Goal: Transaction & Acquisition: Purchase product/service

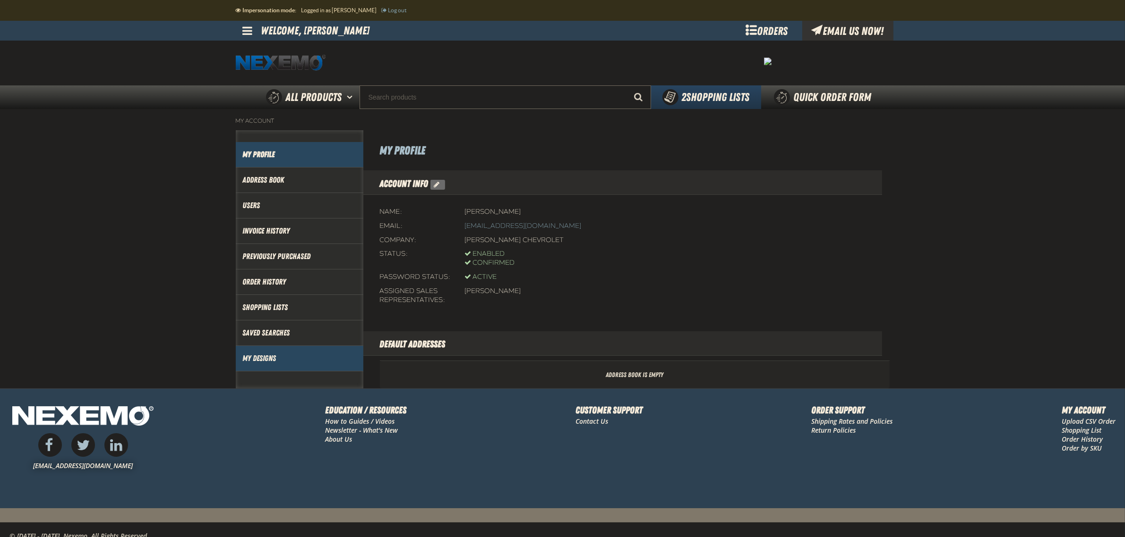
click at [271, 358] on link "My Designs" at bounding box center [299, 358] width 113 height 11
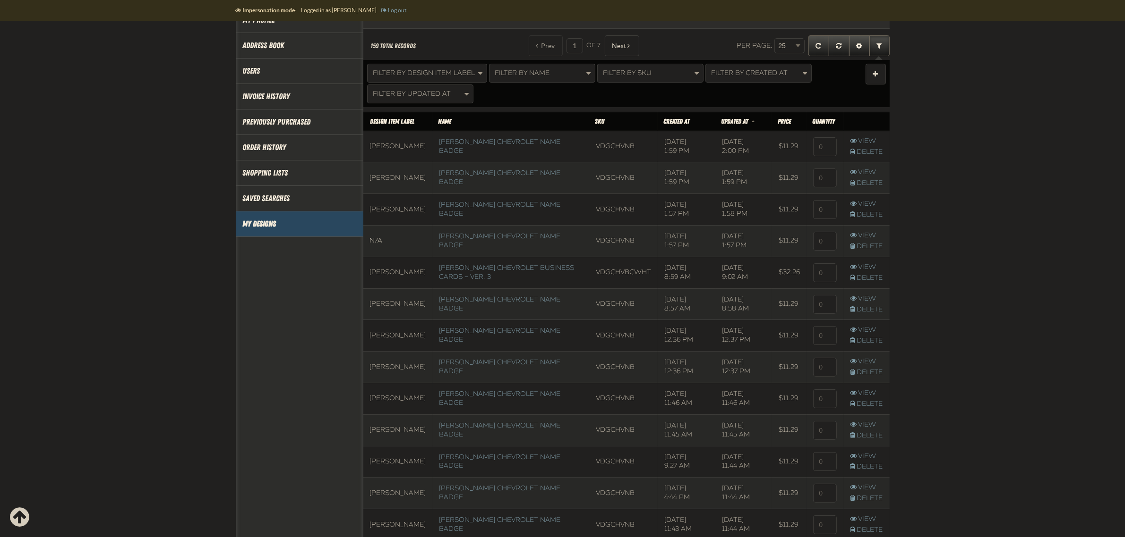
scroll to position [147, 0]
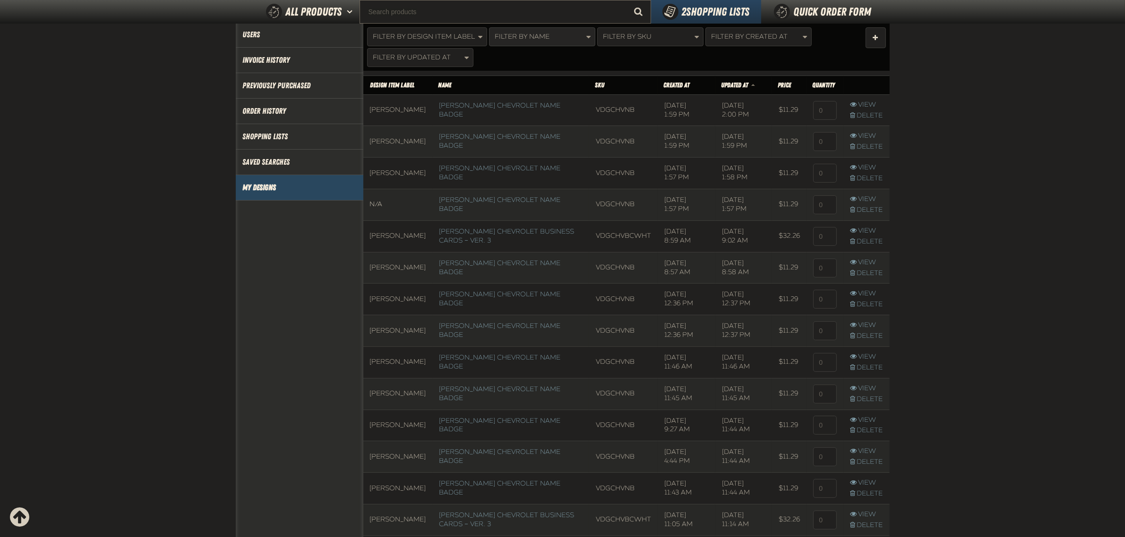
click at [523, 36] on span "Filter By Name" at bounding box center [522, 37] width 55 height 8
type input "kr"
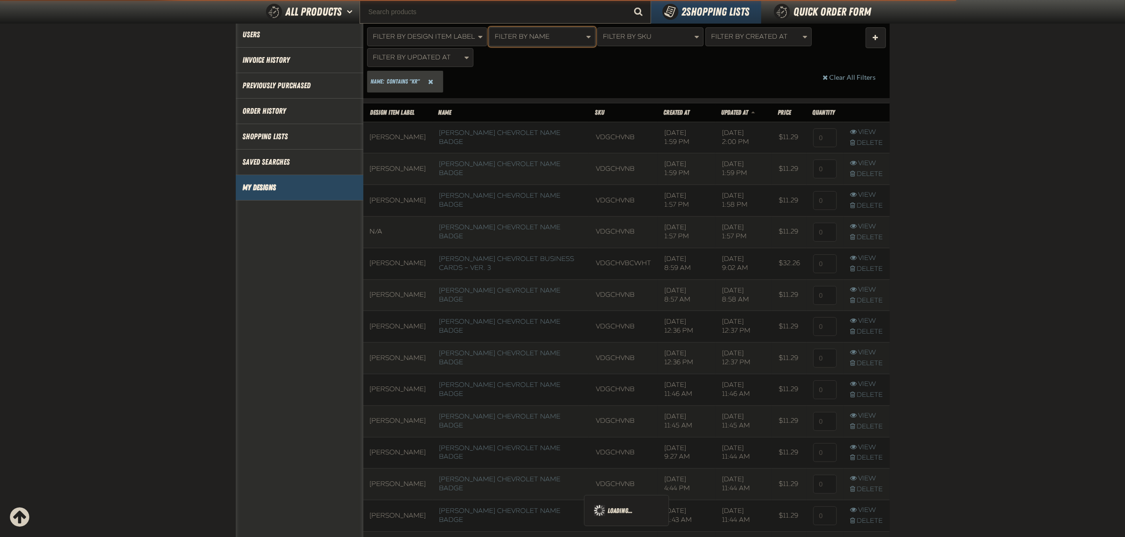
scroll to position [194, 0]
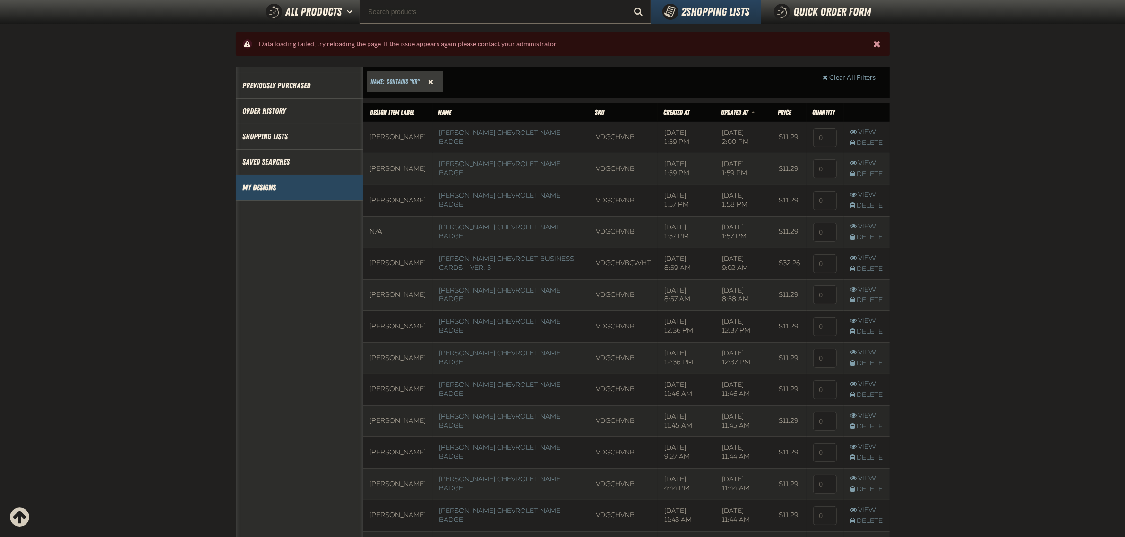
click at [437, 81] on button "Reset Name Filter" at bounding box center [430, 82] width 19 height 20
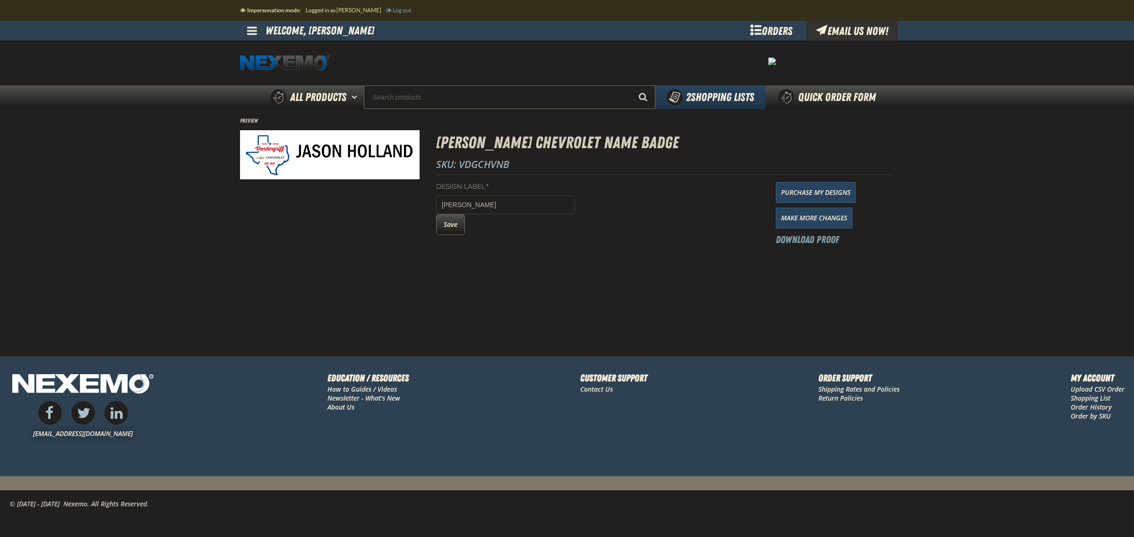
drag, startPoint x: 803, startPoint y: 223, endPoint x: 689, endPoint y: 213, distance: 114.8
click at [803, 223] on link "Make More Changes" at bounding box center [814, 218] width 77 height 21
click at [794, 223] on link "Make More Changes" at bounding box center [814, 218] width 77 height 21
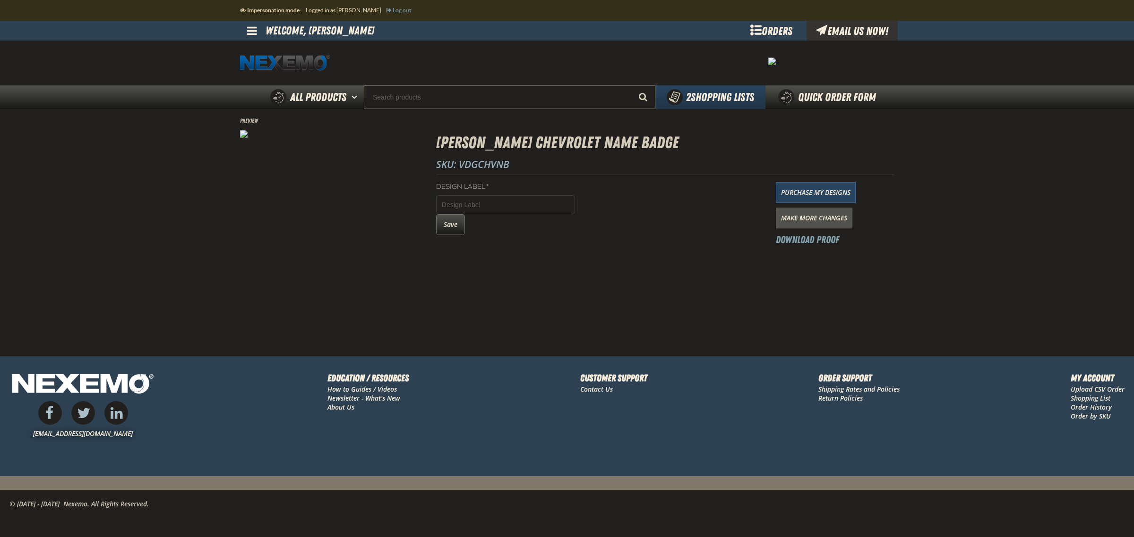
click at [828, 222] on link "Make More Changes" at bounding box center [814, 218] width 77 height 21
click at [459, 234] on button "Save" at bounding box center [450, 224] width 29 height 21
drag, startPoint x: 578, startPoint y: 268, endPoint x: 529, endPoint y: 271, distance: 48.3
click at [529, 271] on main "Preview [PERSON_NAME] Chevrolet Name Badge SKU: VDGCHVNB Design Label * [PERSON…" at bounding box center [567, 232] width 1134 height 247
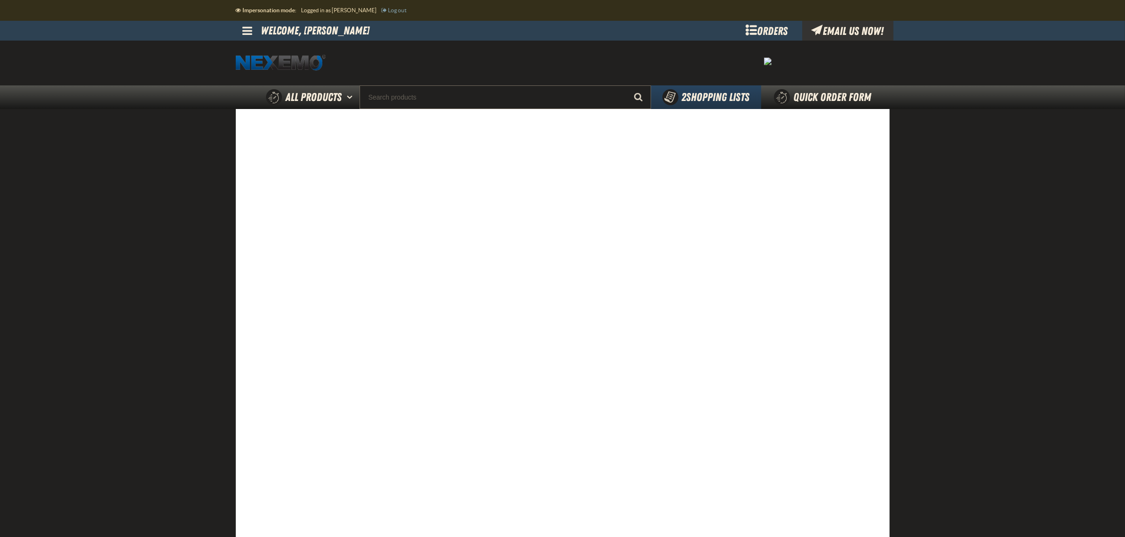
click at [919, 466] on main at bounding box center [562, 377] width 1125 height 537
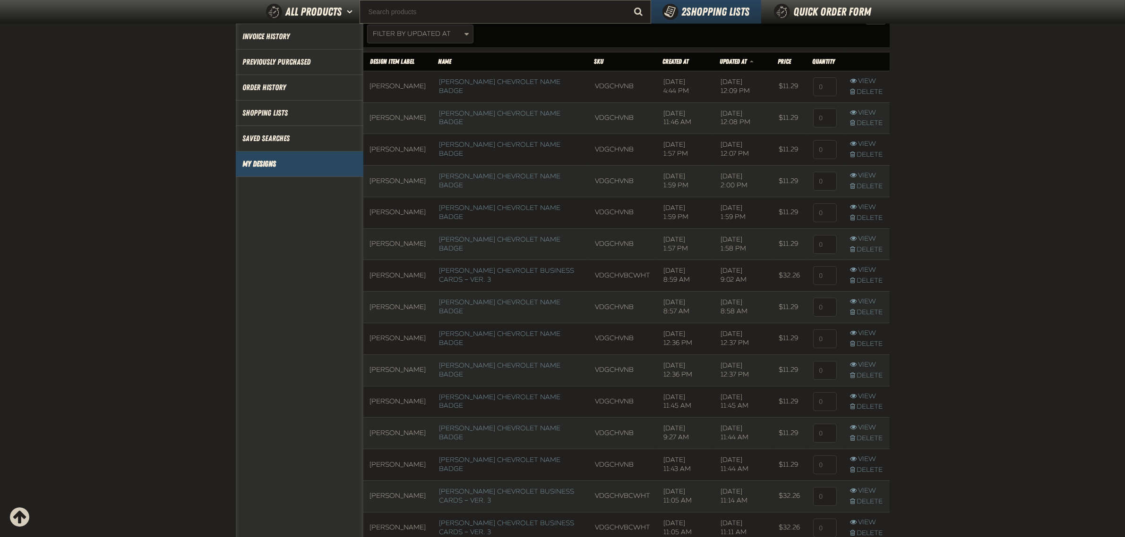
scroll to position [194, 0]
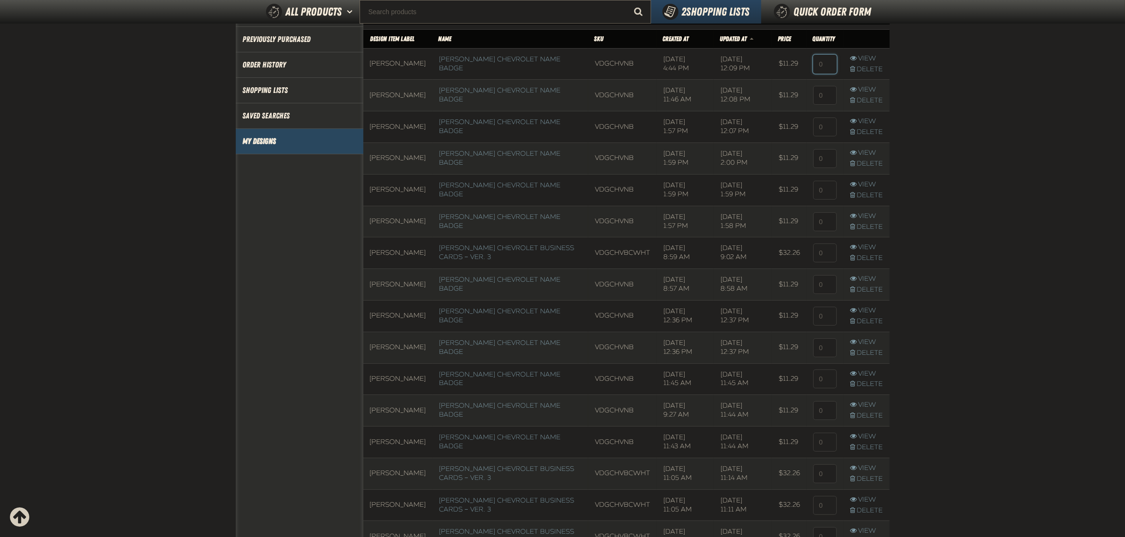
click at [822, 65] on input at bounding box center [825, 64] width 24 height 19
type input "1"
click at [826, 97] on input at bounding box center [825, 95] width 24 height 19
type input "1"
click at [825, 121] on input at bounding box center [825, 127] width 24 height 19
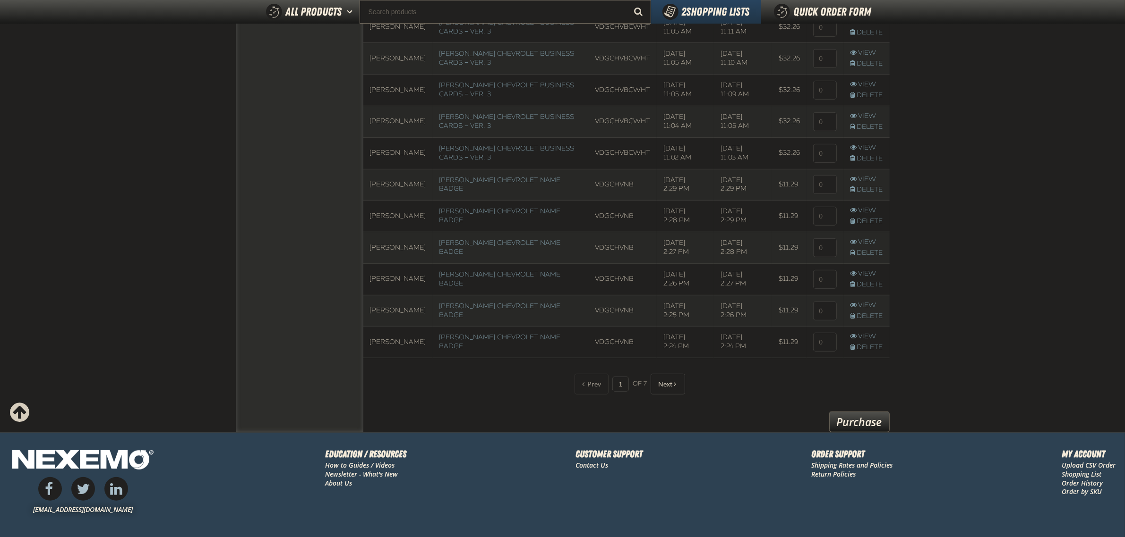
scroll to position [749, 0]
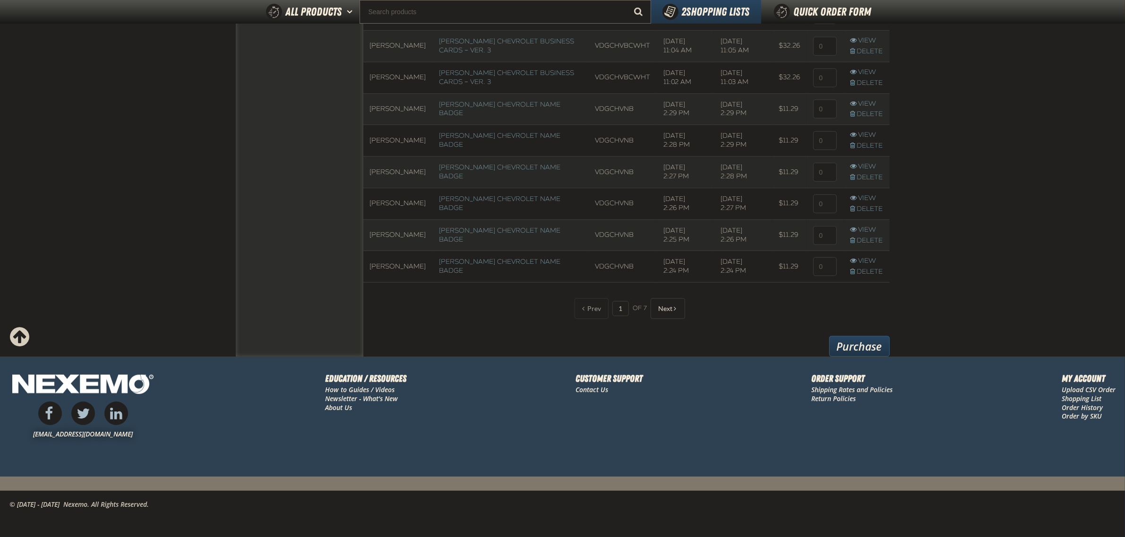
type input "1"
click at [870, 350] on link "Purchase" at bounding box center [859, 346] width 60 height 21
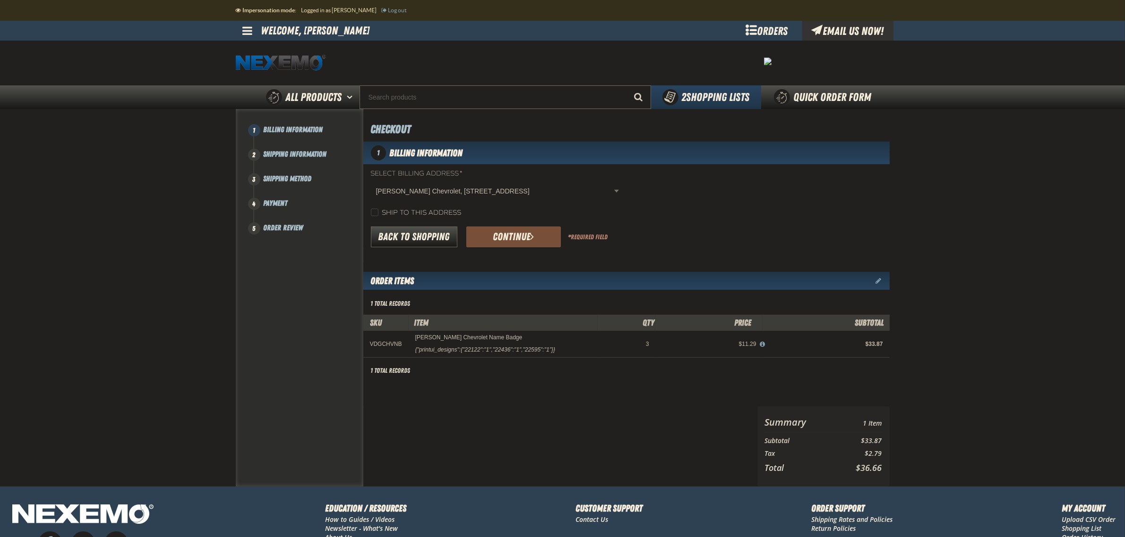
click at [522, 238] on button "Continue" at bounding box center [513, 237] width 94 height 21
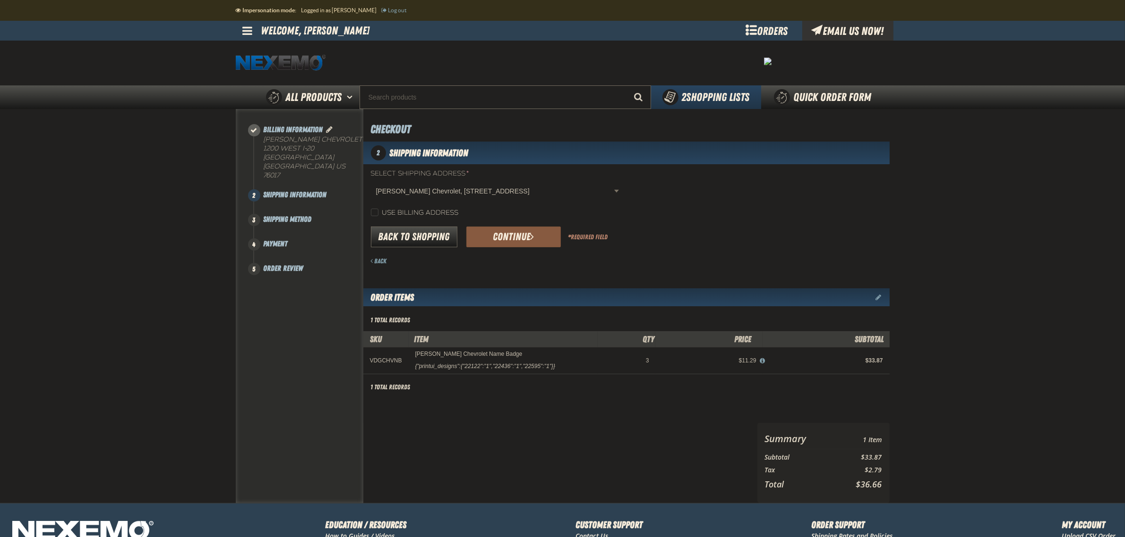
click at [522, 238] on button "Continue" at bounding box center [513, 237] width 94 height 21
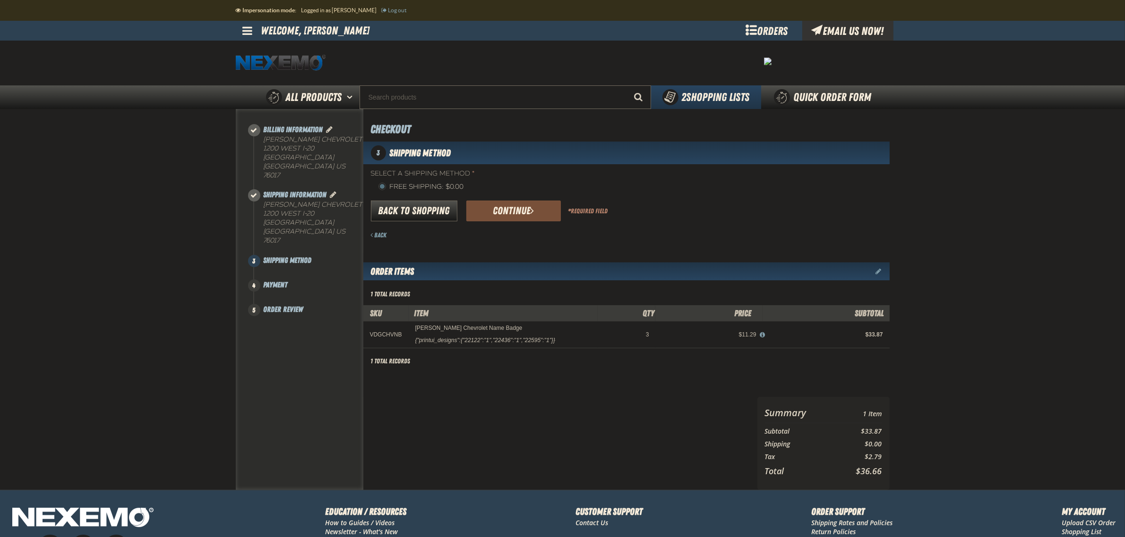
click at [530, 210] on span "submit" at bounding box center [532, 210] width 4 height 10
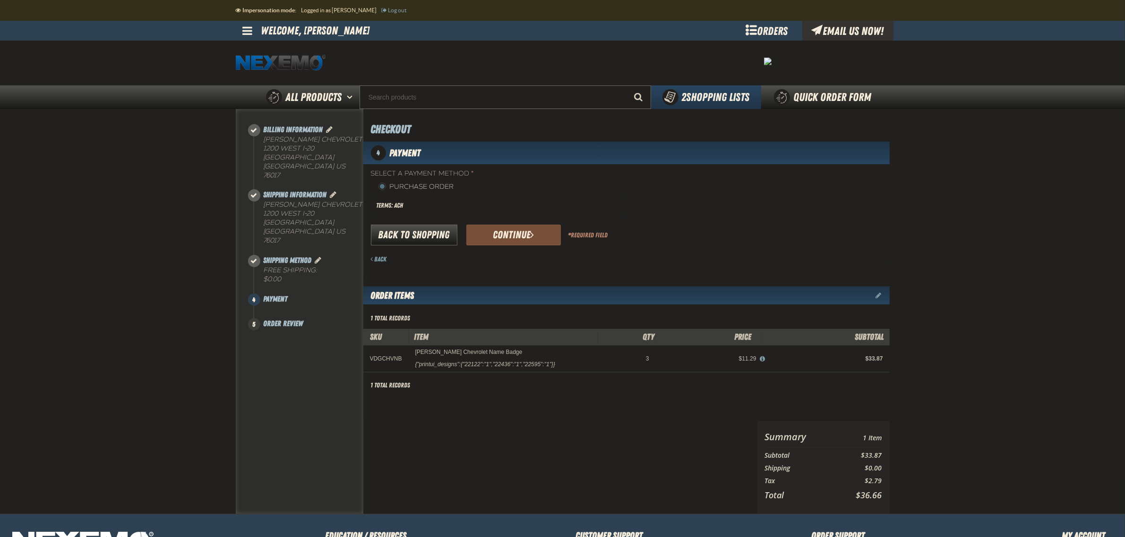
click at [520, 234] on button "Continue" at bounding box center [513, 235] width 94 height 21
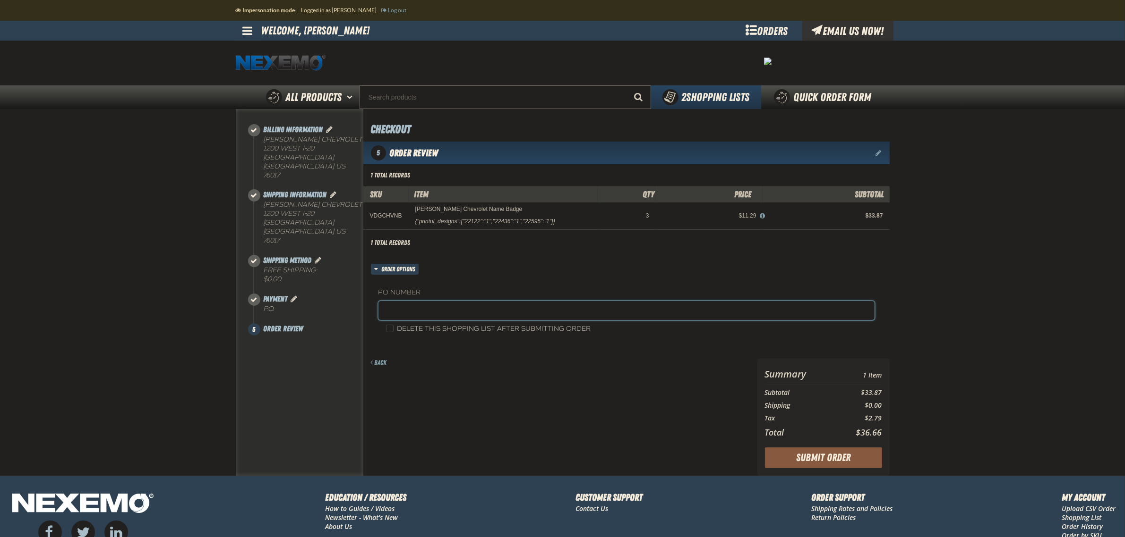
click at [444, 306] on input "text" at bounding box center [626, 310] width 496 height 19
drag, startPoint x: 423, startPoint y: 312, endPoint x: 440, endPoint y: 313, distance: 17.1
click at [440, 313] on input "VDGCHYDD71524 (rs)" at bounding box center [626, 310] width 496 height 19
type input "VDGCHYDD092525 (rs)"
click at [823, 459] on button "Submit Order" at bounding box center [823, 458] width 117 height 21
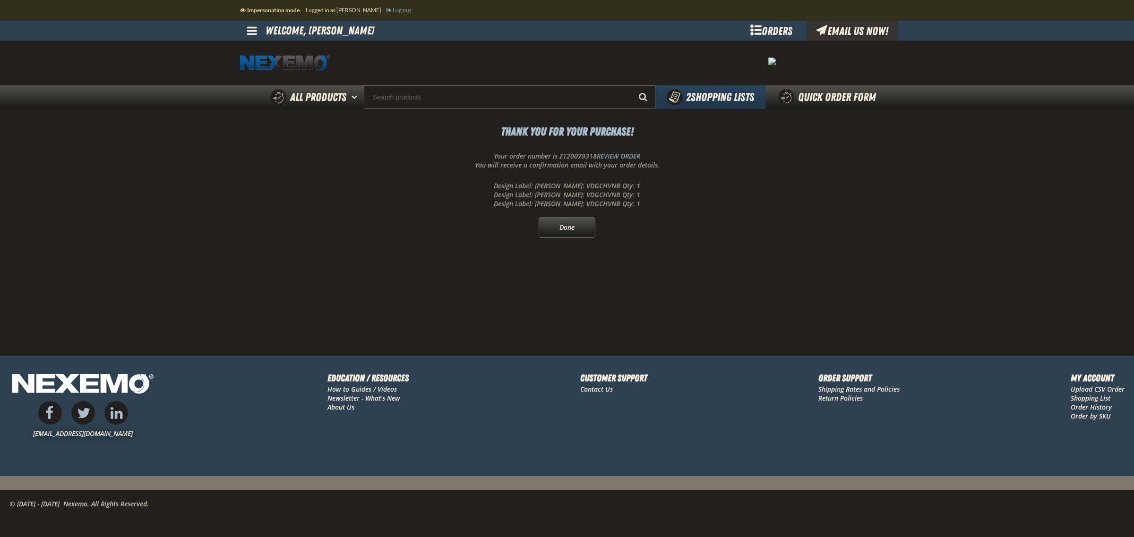
click at [580, 160] on p "Your order number is Z120079318 REVIEW ORDER" at bounding box center [567, 156] width 654 height 9
click at [579, 160] on p "Your order number is Z120079318 REVIEW ORDER" at bounding box center [567, 156] width 654 height 9
